Goal: Task Accomplishment & Management: Use online tool/utility

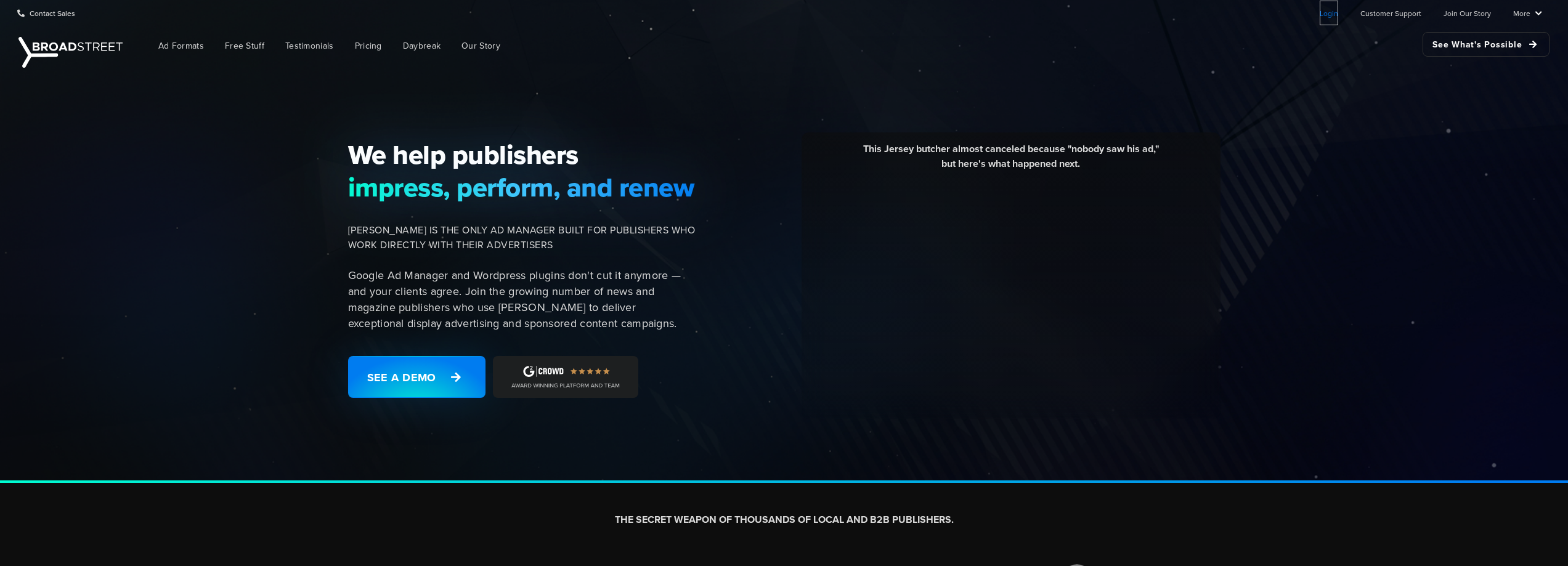
click at [1328, 14] on link "Login" at bounding box center [1328, 13] width 19 height 25
click at [1326, 17] on link "Login" at bounding box center [1328, 13] width 19 height 25
click at [1325, 12] on link "Login" at bounding box center [1328, 13] width 19 height 25
